Goal: Task Accomplishment & Management: Understand process/instructions

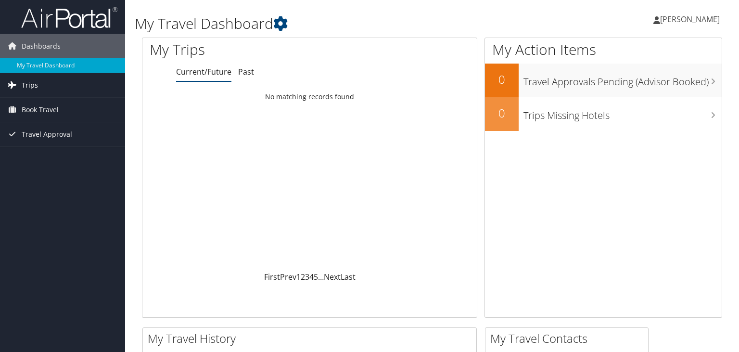
click at [29, 82] on span "Trips" at bounding box center [30, 85] width 16 height 24
click at [45, 154] on span "Book Travel" at bounding box center [40, 153] width 37 height 24
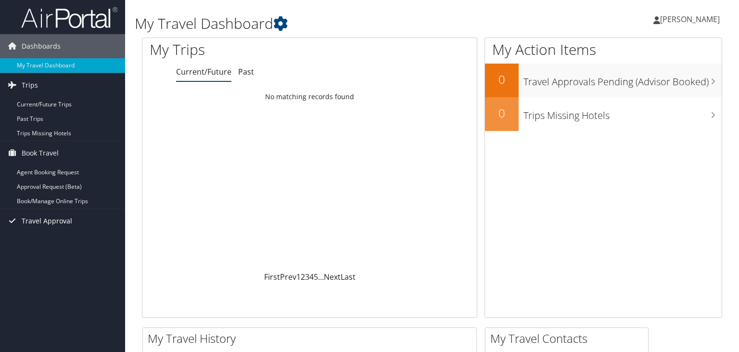
click at [35, 221] on span "Travel Approval" at bounding box center [47, 221] width 50 height 24
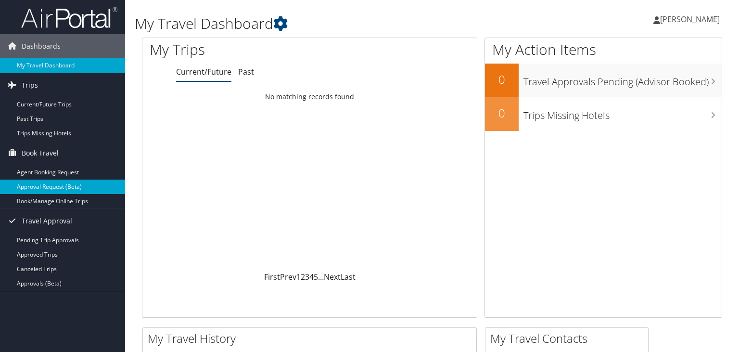
click at [46, 189] on link "Approval Request (Beta)" at bounding box center [62, 186] width 125 height 14
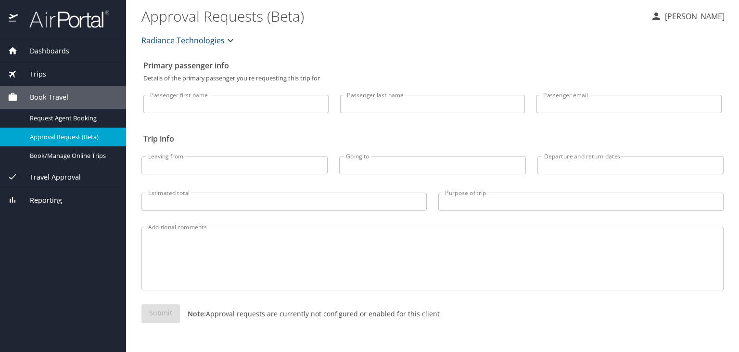
click at [51, 174] on span "Travel Approval" at bounding box center [49, 177] width 63 height 11
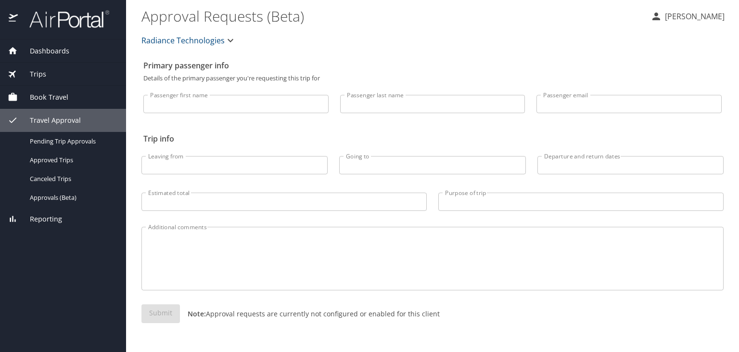
click at [30, 216] on span "Reporting" at bounding box center [40, 219] width 44 height 11
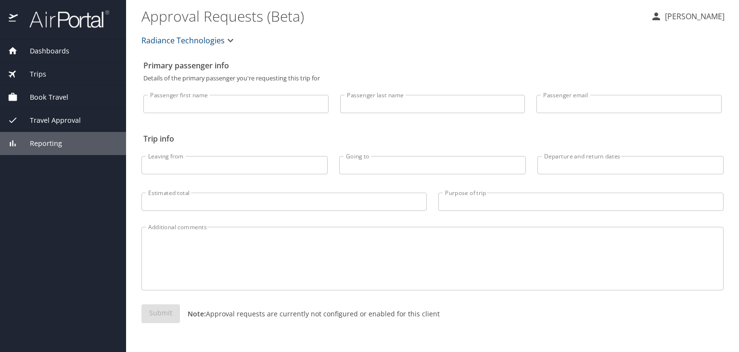
click at [33, 71] on span "Trips" at bounding box center [32, 74] width 28 height 11
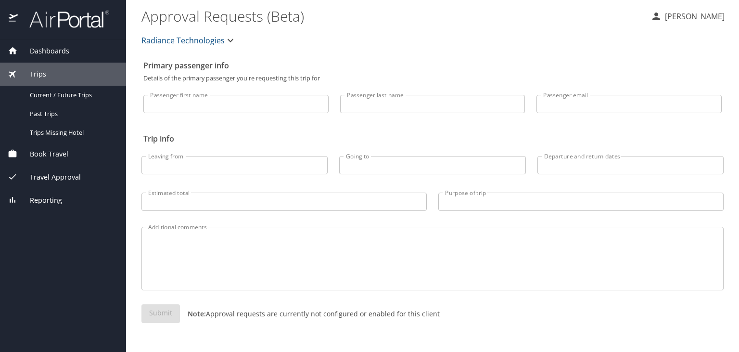
click at [48, 53] on span "Dashboards" at bounding box center [43, 51] width 51 height 11
